Goal: Unclear

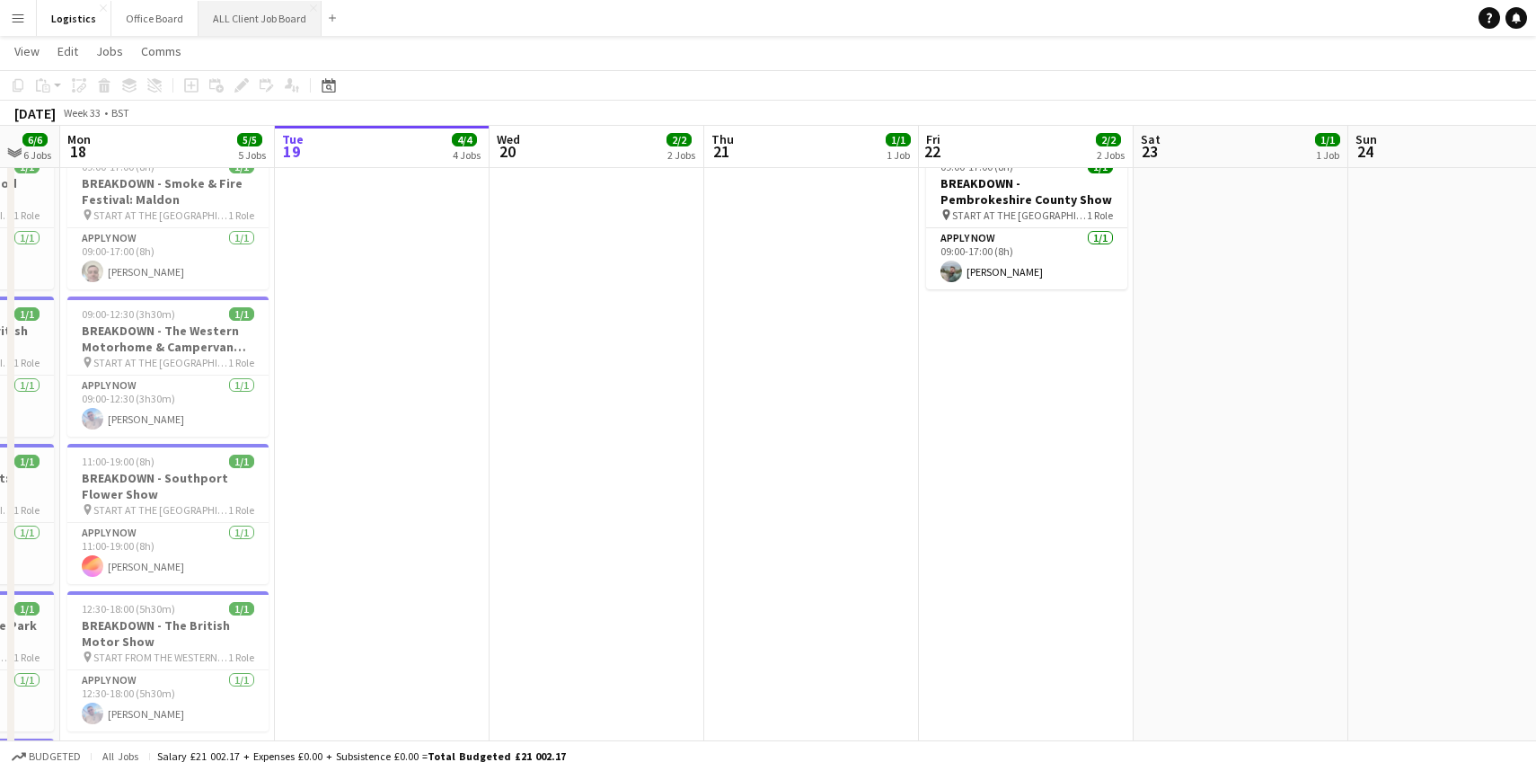
scroll to position [984, 0]
